Goal: Task Accomplishment & Management: Complete application form

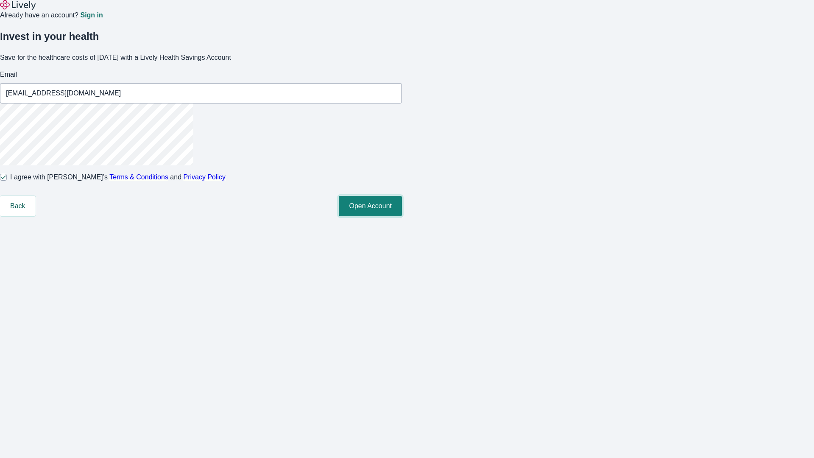
click at [402, 216] on button "Open Account" at bounding box center [370, 206] width 63 height 20
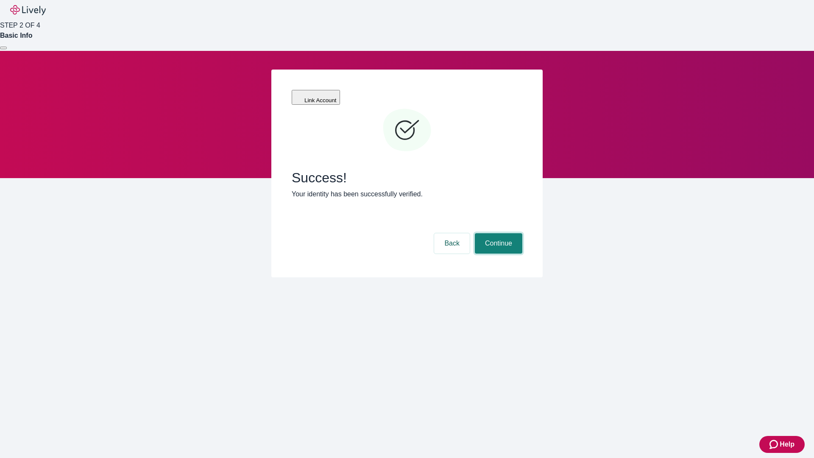
click at [497, 233] on button "Continue" at bounding box center [498, 243] width 47 height 20
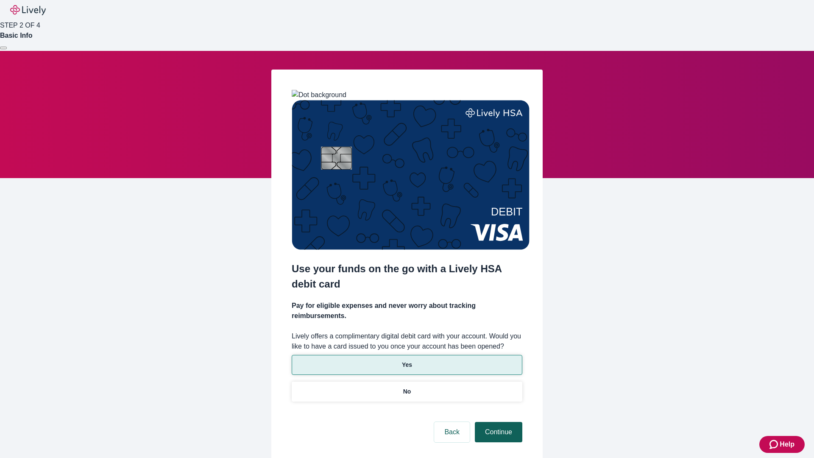
click at [406, 360] on p "Yes" at bounding box center [407, 364] width 10 height 9
click at [497, 422] on button "Continue" at bounding box center [498, 432] width 47 height 20
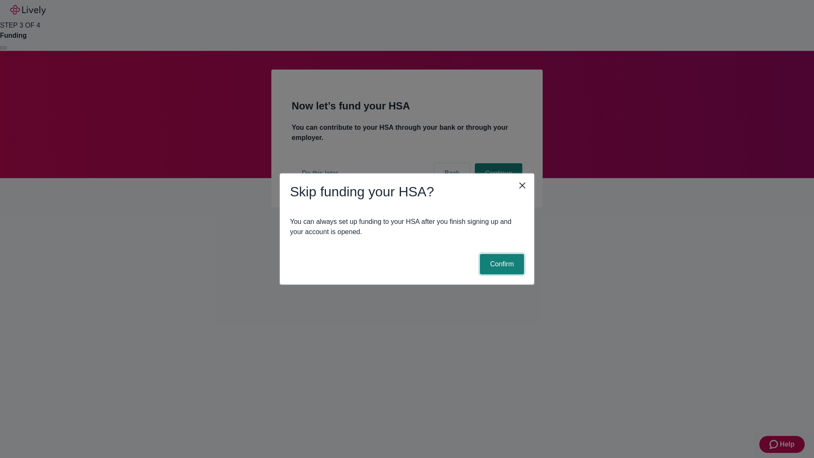
click at [500, 264] on button "Confirm" at bounding box center [502, 264] width 44 height 20
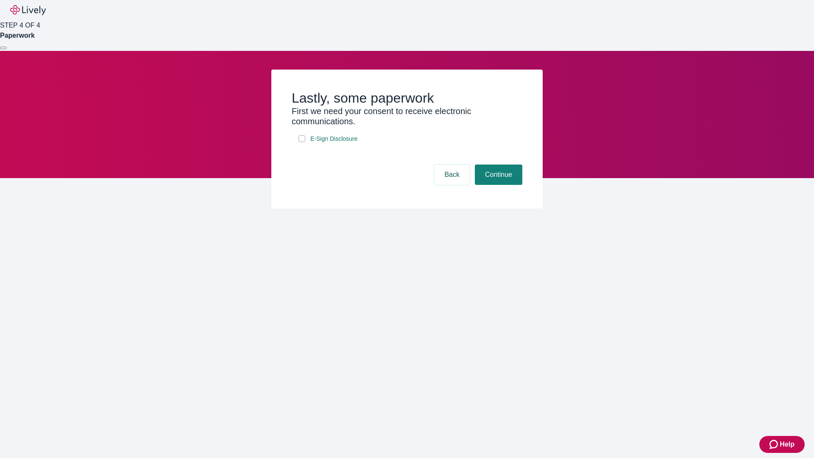
click at [302, 142] on input "E-Sign Disclosure" at bounding box center [301, 138] width 7 height 7
checkbox input "true"
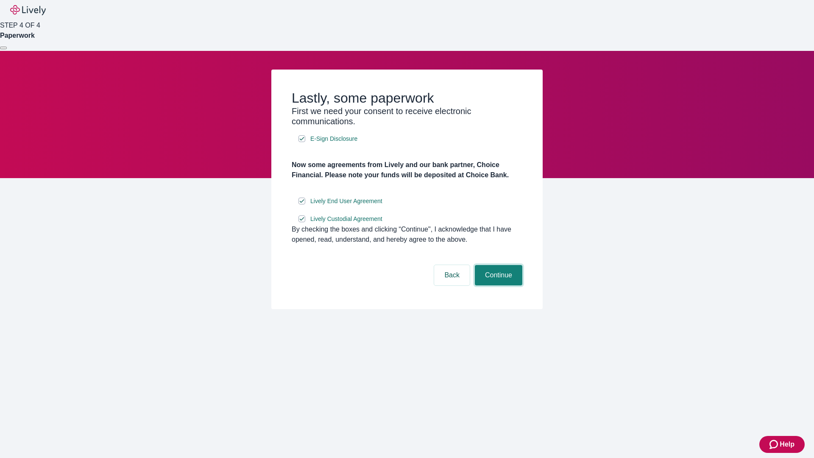
click at [497, 285] on button "Continue" at bounding box center [498, 275] width 47 height 20
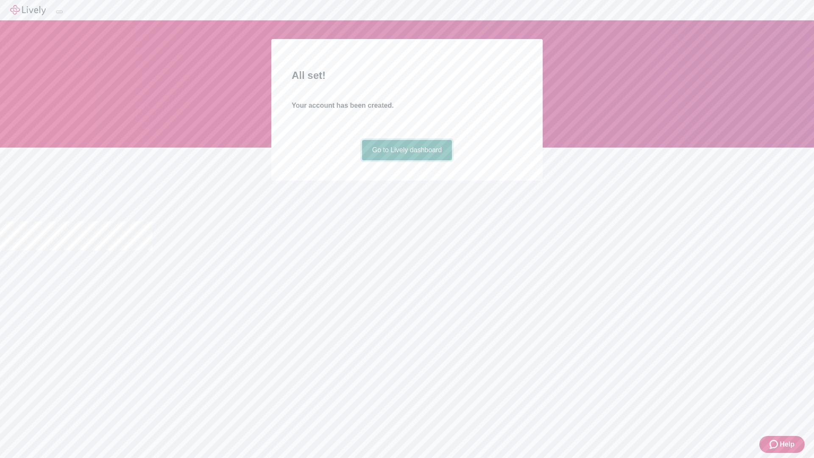
click at [406, 160] on link "Go to Lively dashboard" at bounding box center [407, 150] width 90 height 20
